Goal: Information Seeking & Learning: Learn about a topic

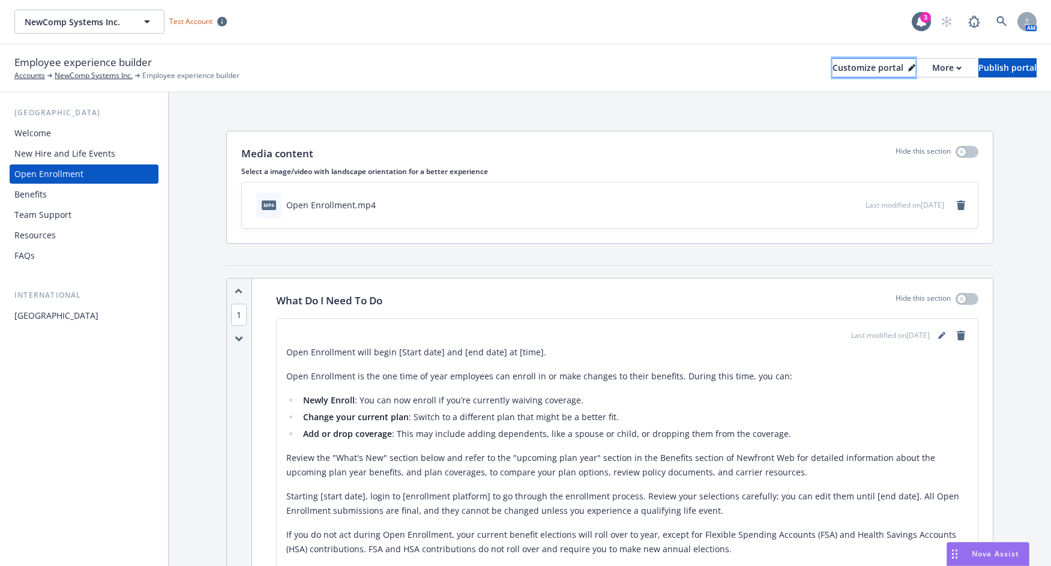
click at [833, 69] on div "Customize portal" at bounding box center [874, 68] width 83 height 18
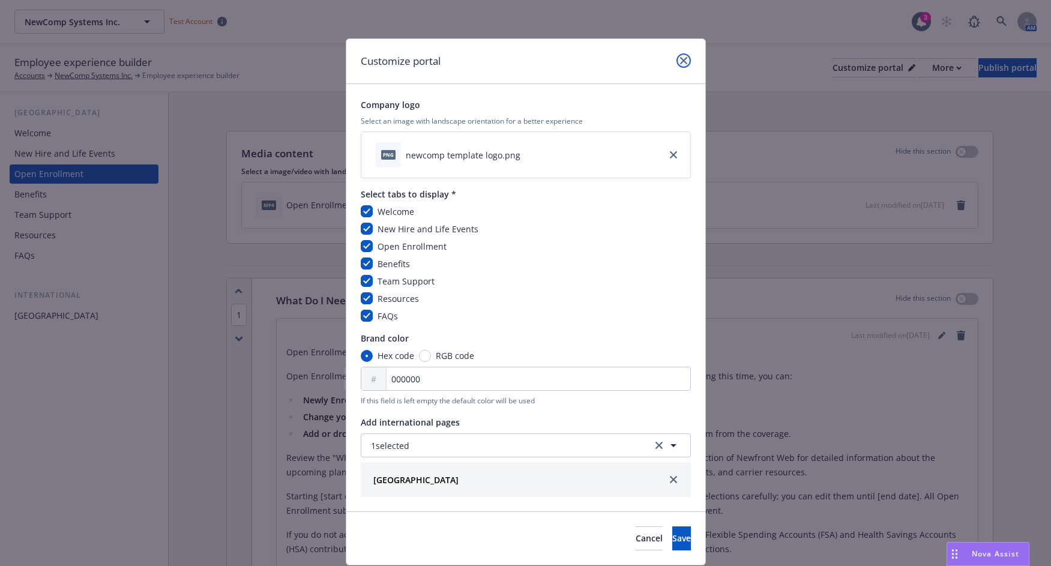
click at [680, 62] on icon "close" at bounding box center [683, 60] width 7 height 7
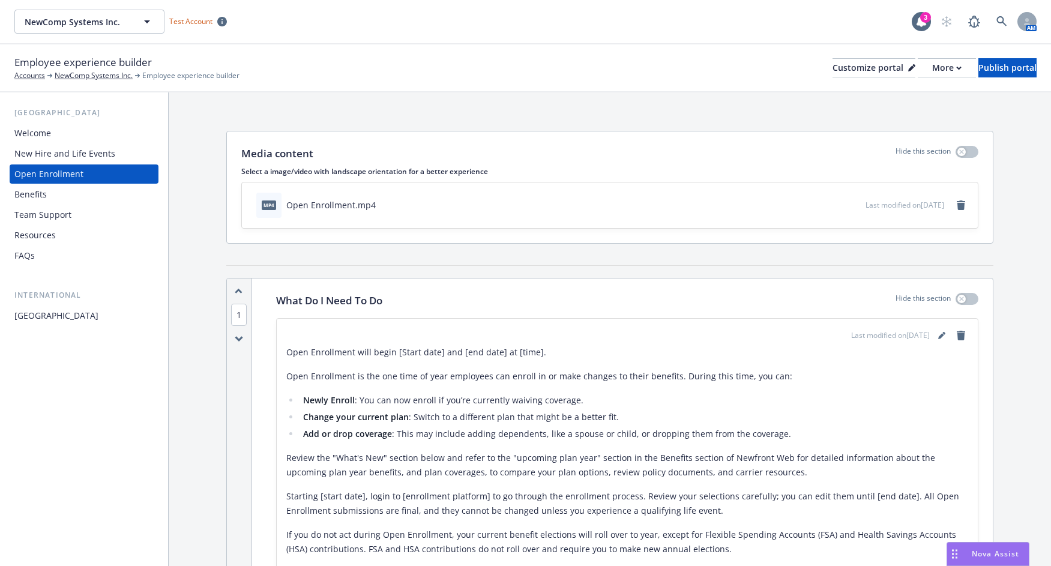
click at [478, 55] on div "Employee experience builder Accounts NewComp Systems Inc. Employee experience b…" at bounding box center [525, 68] width 1022 height 26
click at [41, 133] on div "Welcome" at bounding box center [32, 133] width 37 height 19
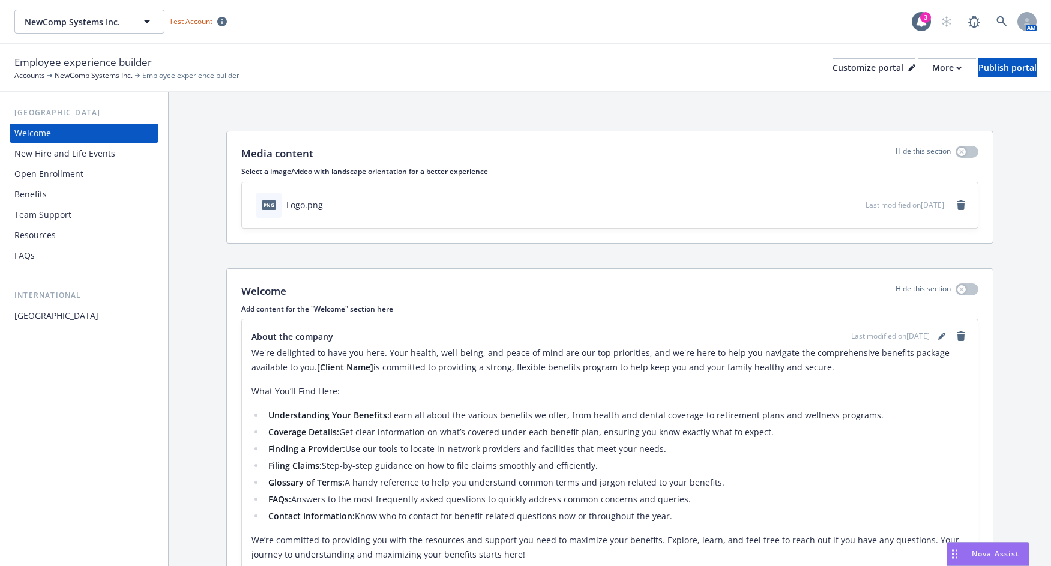
click at [210, 126] on div "Media content Hide this section Select a image/video with landscape orientation…" at bounding box center [610, 421] width 882 height 659
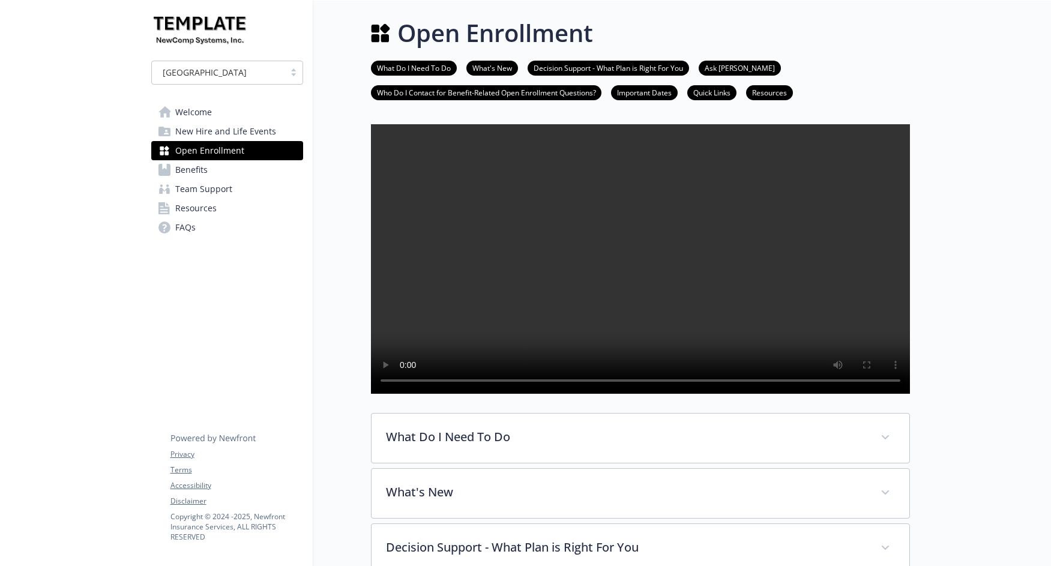
click at [194, 110] on span "Welcome" at bounding box center [193, 112] width 37 height 19
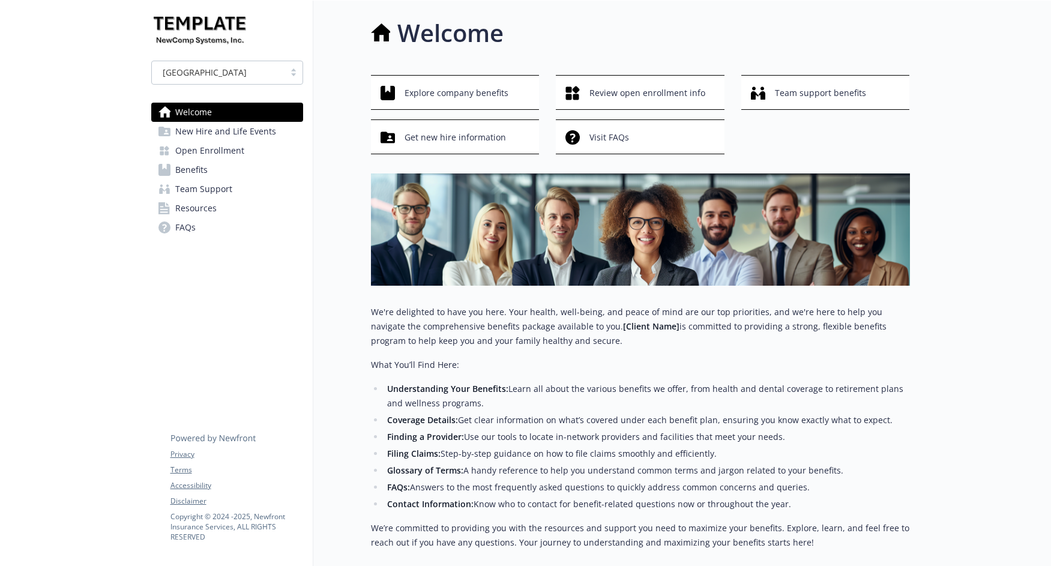
click at [206, 170] on span "Benefits" at bounding box center [191, 169] width 32 height 19
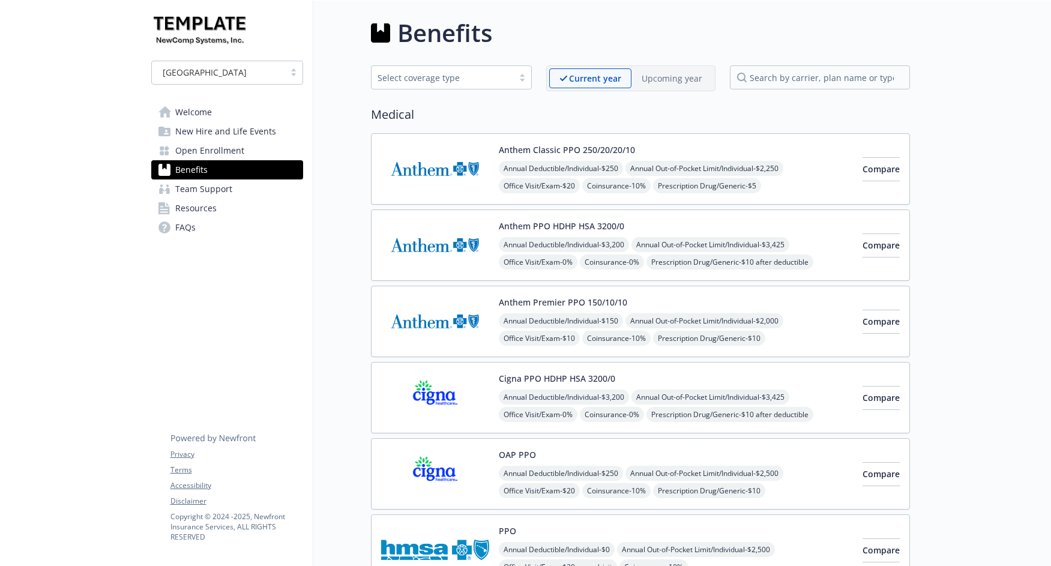
click at [688, 74] on p "Upcoming year" at bounding box center [672, 78] width 61 height 13
click at [575, 75] on p "Current year" at bounding box center [584, 78] width 51 height 13
